Goal: Entertainment & Leisure: Browse casually

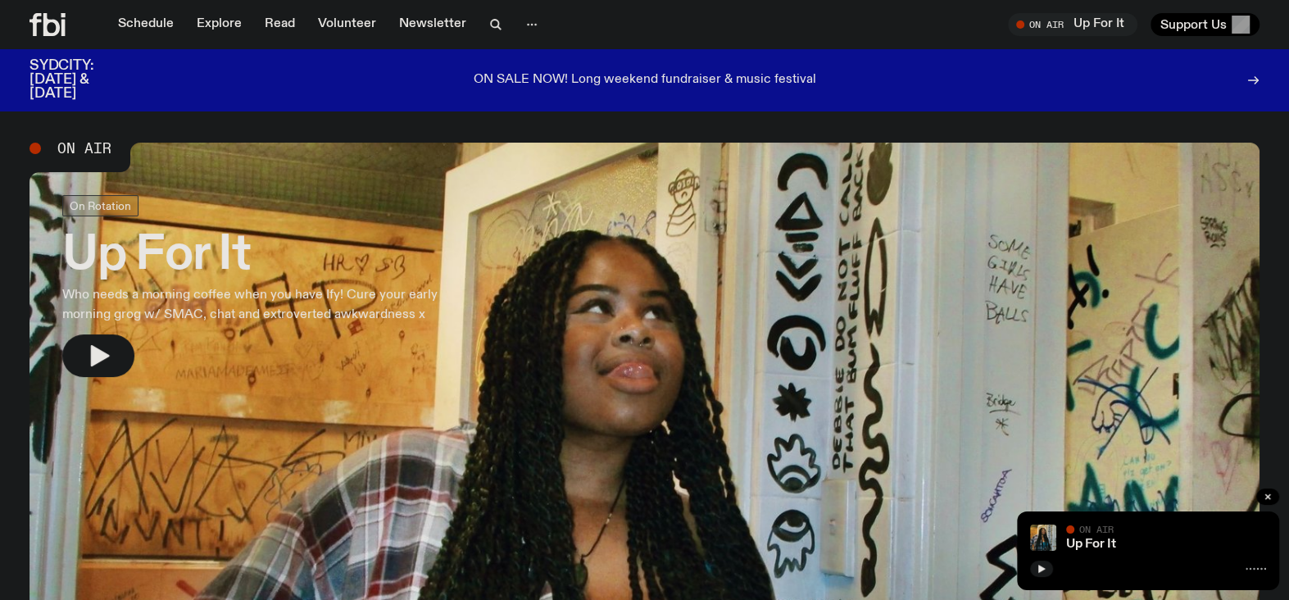
scroll to position [315, 0]
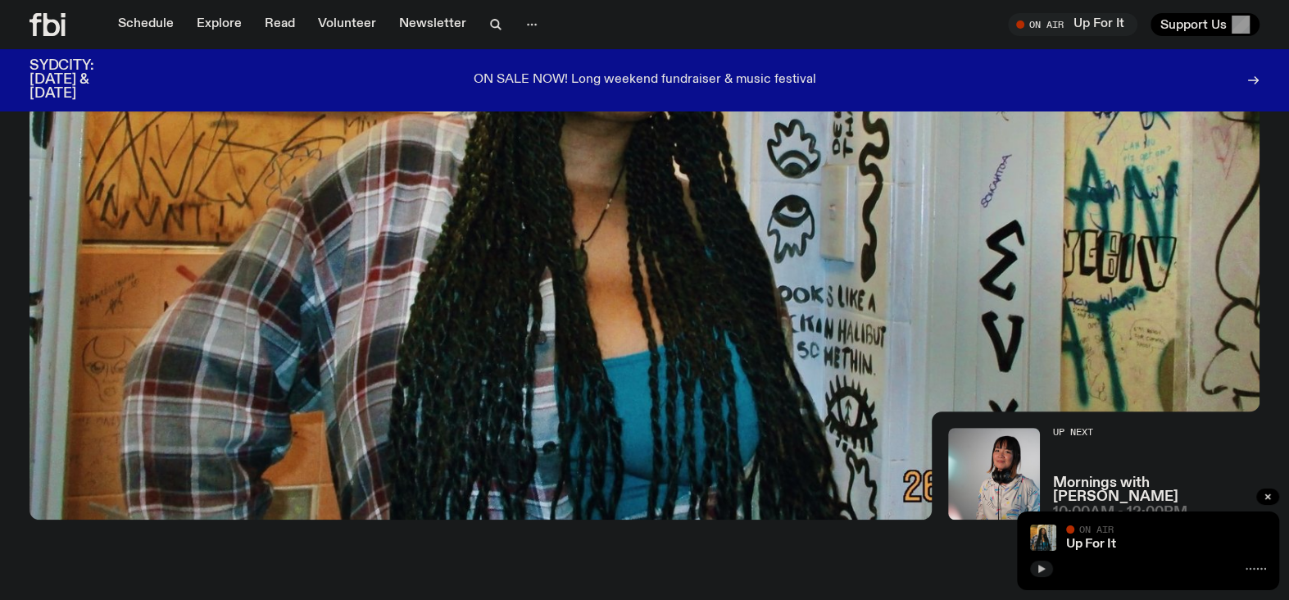
click at [1044, 568] on icon "button" at bounding box center [1041, 568] width 7 height 8
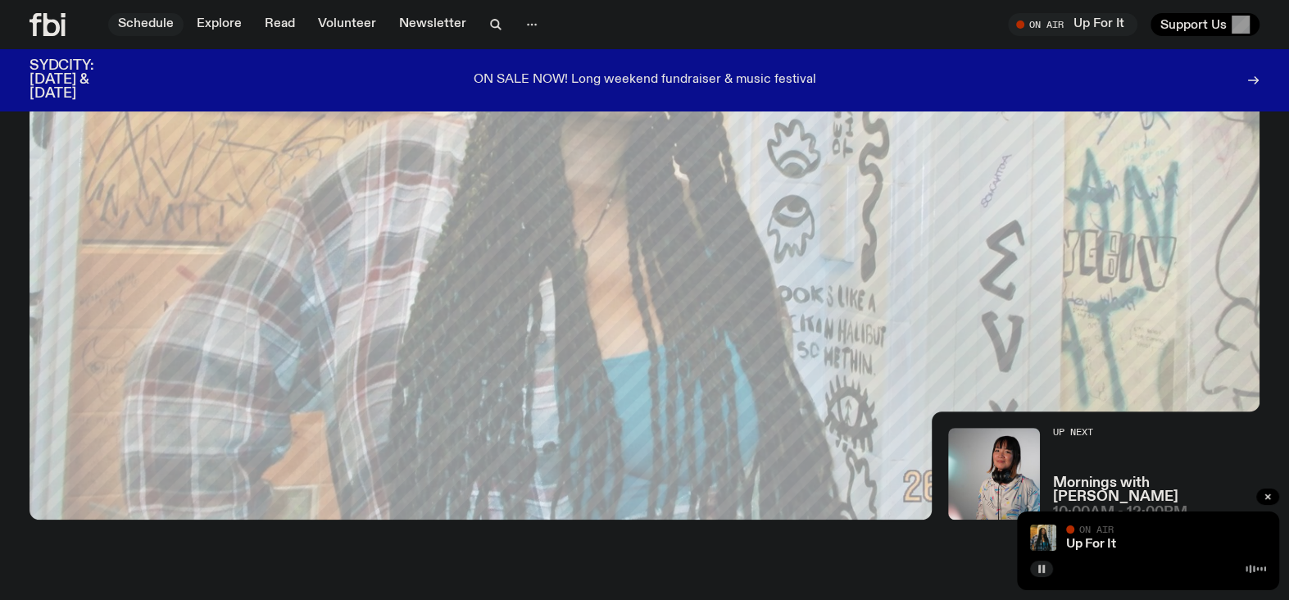
click at [147, 21] on link "Schedule" at bounding box center [145, 24] width 75 height 23
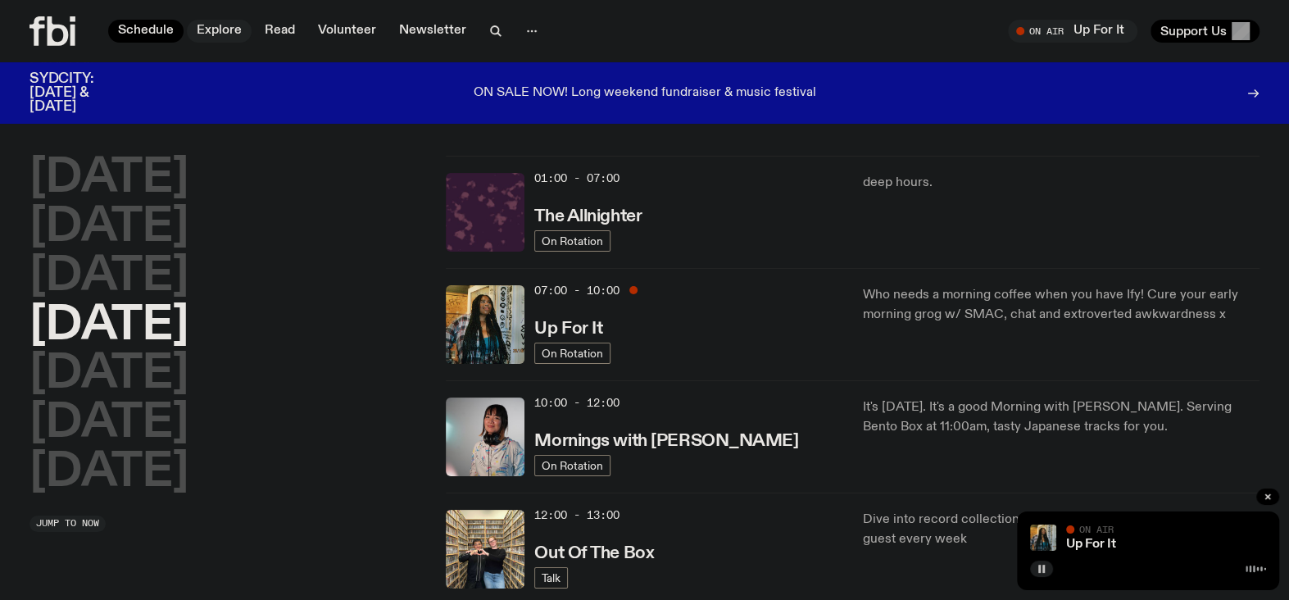
click at [217, 25] on link "Explore" at bounding box center [219, 31] width 65 height 23
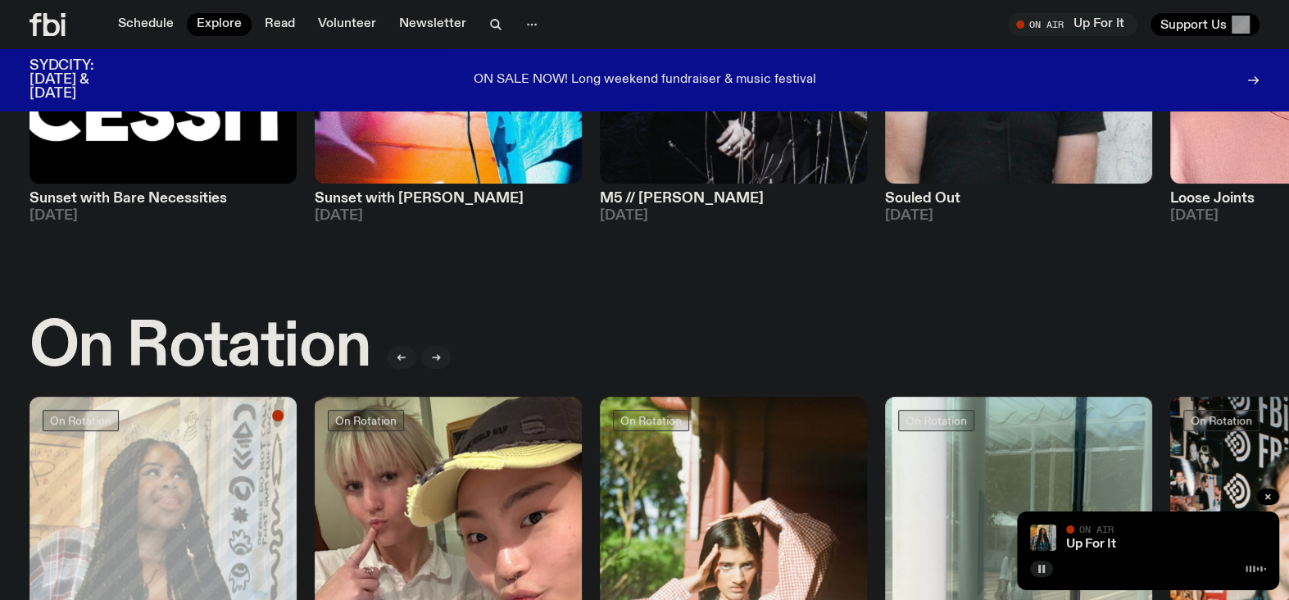
scroll to position [152, 0]
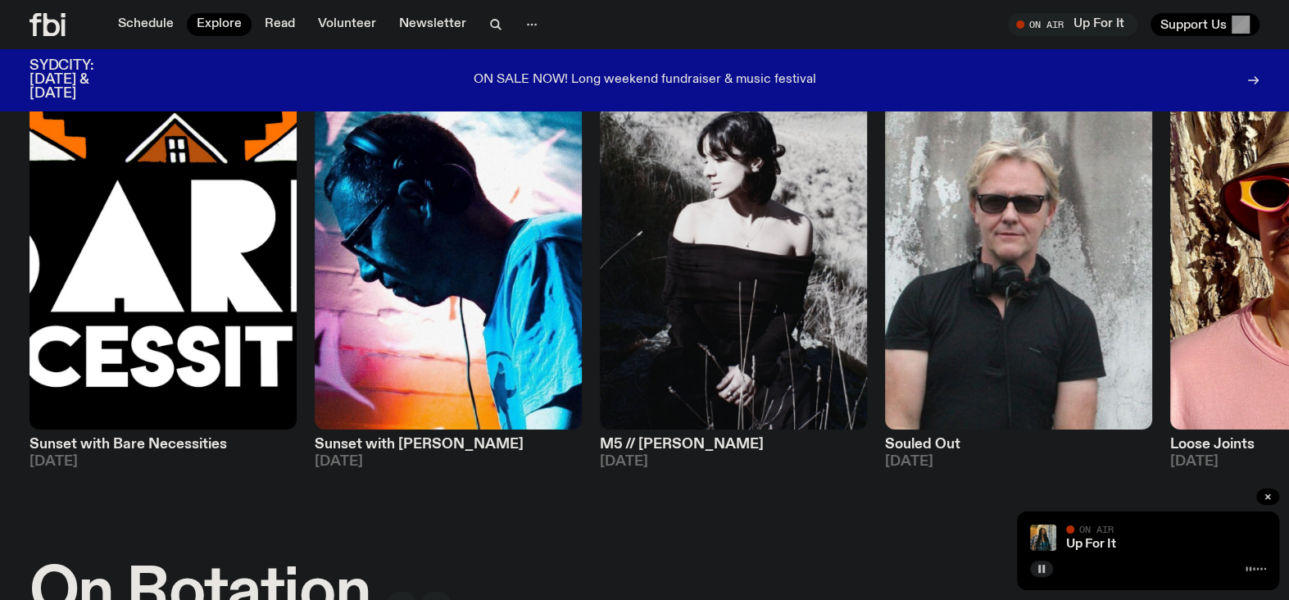
click at [1266, 231] on img at bounding box center [1303, 251] width 267 height 356
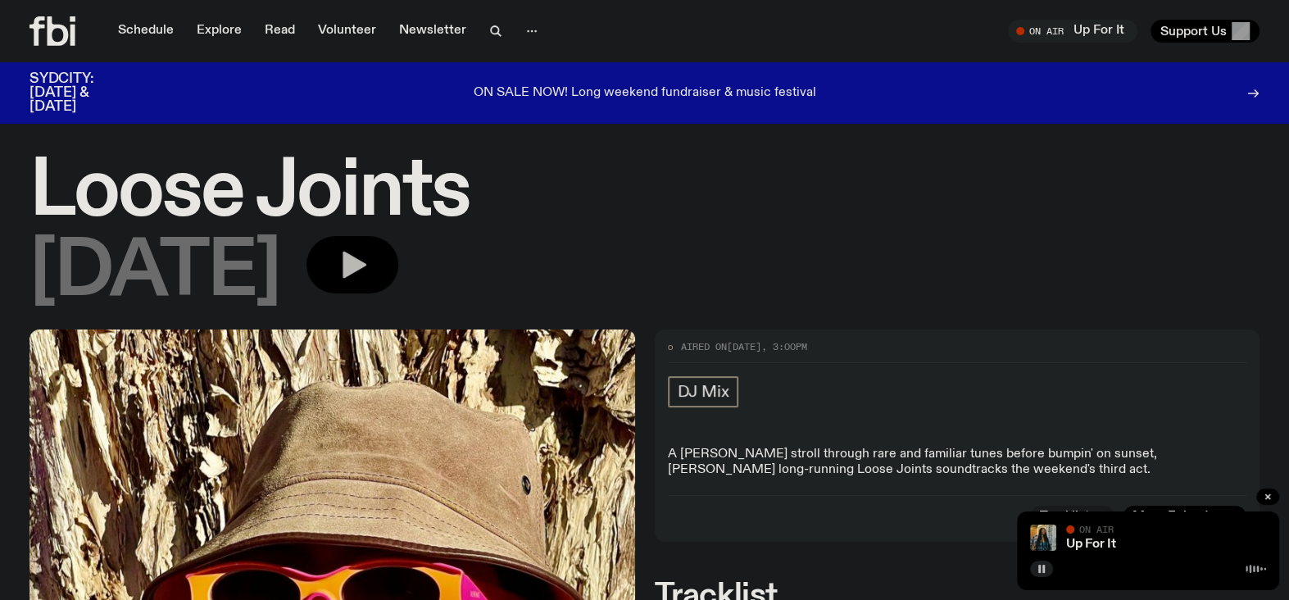
click at [369, 251] on icon "button" at bounding box center [352, 264] width 33 height 33
